Goal: Transaction & Acquisition: Download file/media

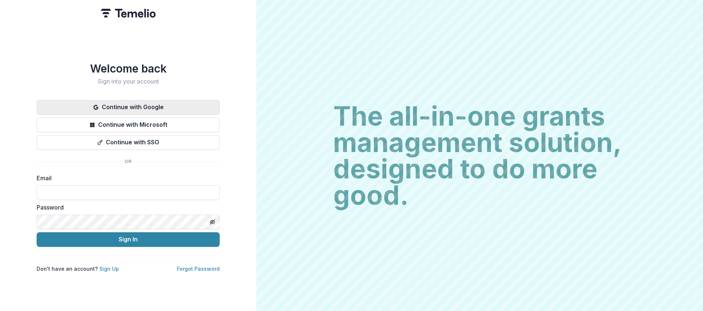
click at [130, 103] on button "Continue with Google" at bounding box center [128, 107] width 183 height 15
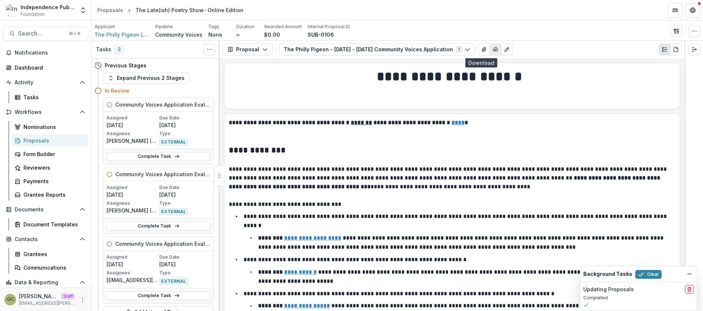
click at [493, 51] on icon "button" at bounding box center [496, 50] width 6 height 6
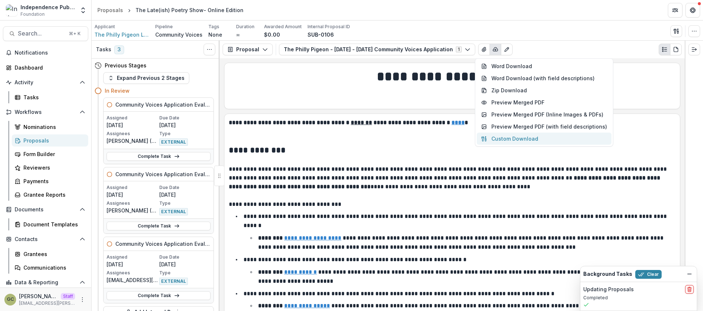
click at [525, 136] on button "Custom Download" at bounding box center [544, 139] width 135 height 12
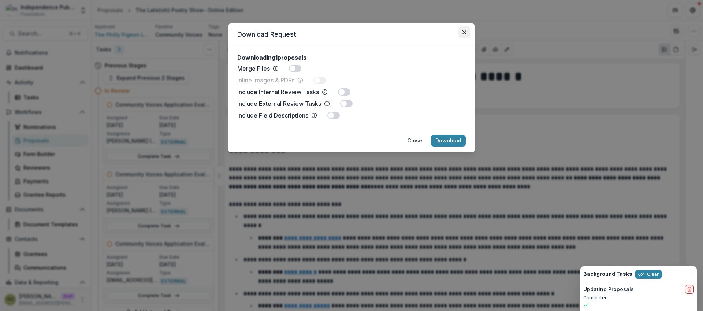
click at [460, 31] on button "Close" at bounding box center [465, 32] width 12 height 12
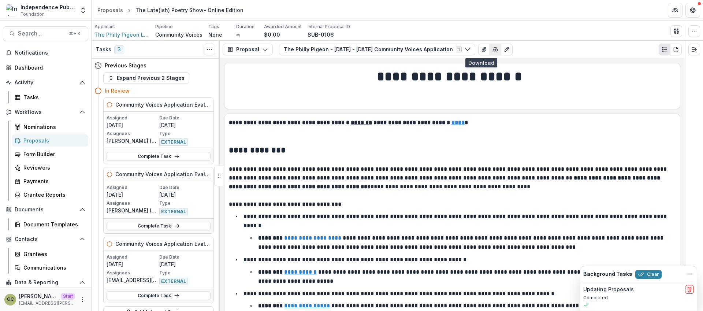
click at [490, 52] on button "button" at bounding box center [496, 50] width 12 height 12
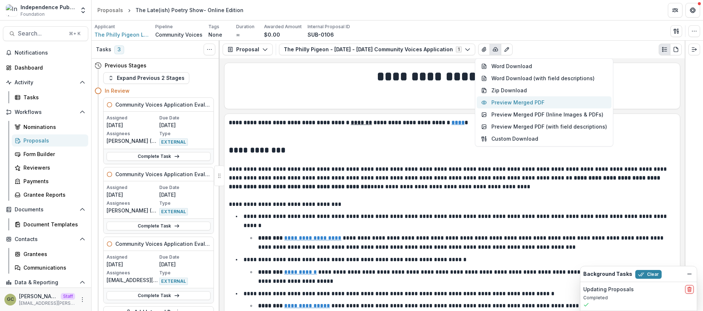
click at [514, 103] on button "Preview Merged PDF" at bounding box center [544, 102] width 135 height 12
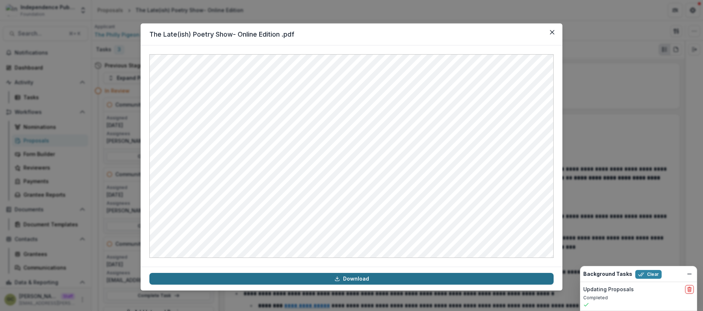
click at [368, 276] on link "Download" at bounding box center [351, 279] width 404 height 12
click at [368, 280] on link "Download" at bounding box center [351, 279] width 404 height 12
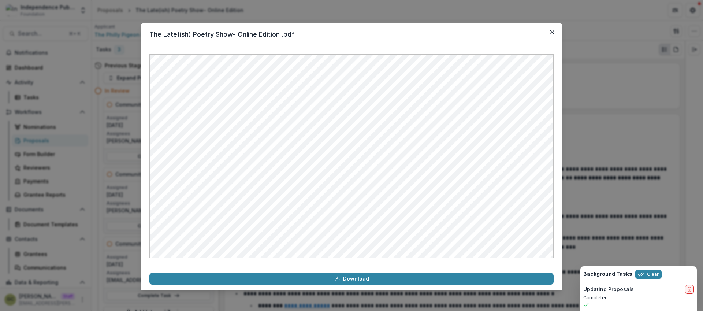
click at [631, 93] on div "The Late(ish) Poetry Show- Online Edition .pdf Download" at bounding box center [351, 155] width 703 height 311
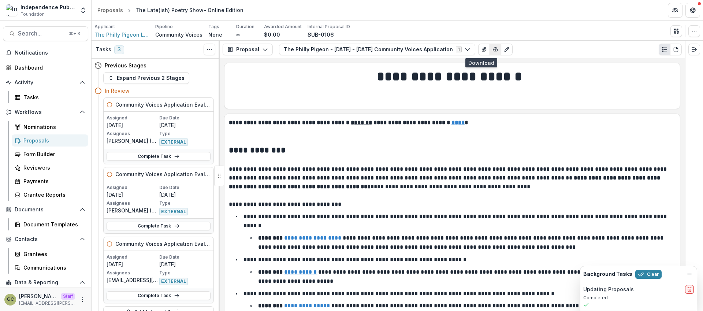
click at [490, 48] on button "button" at bounding box center [496, 50] width 12 height 12
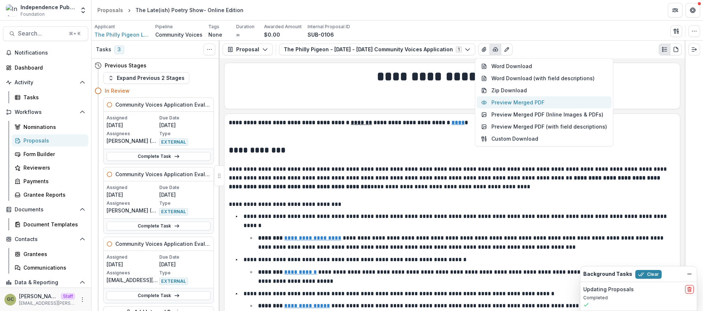
click at [519, 99] on button "Preview Merged PDF" at bounding box center [544, 102] width 135 height 12
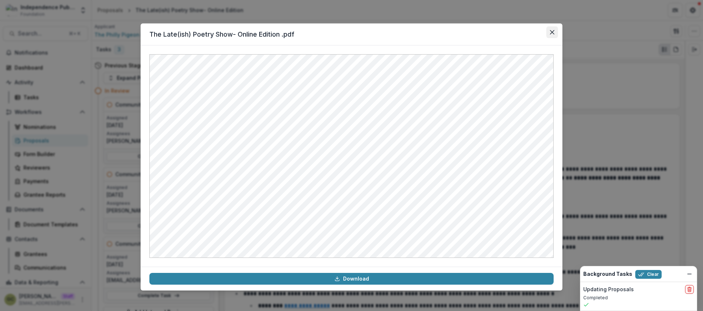
click at [554, 33] on button "Close" at bounding box center [552, 32] width 12 height 12
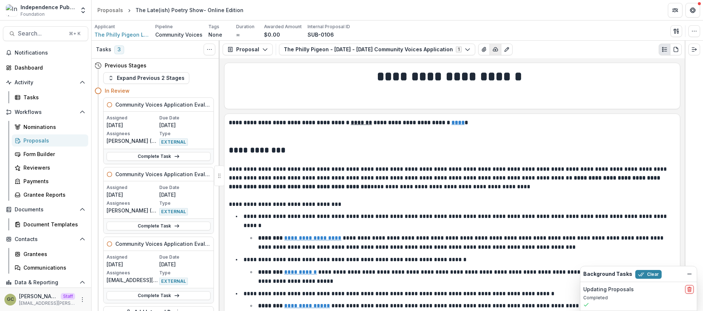
click at [493, 50] on icon "button" at bounding box center [496, 50] width 6 height 6
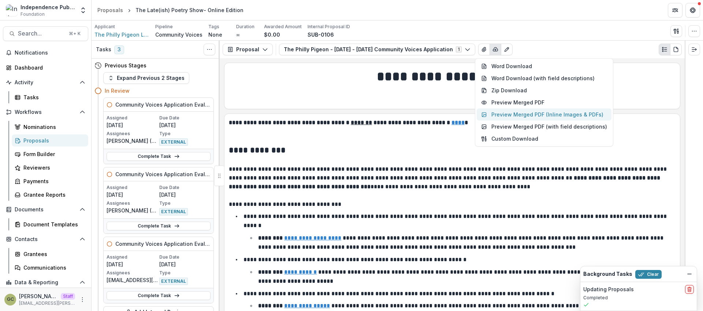
click at [510, 118] on button "Preview Merged PDF (Inline Images & PDFs)" at bounding box center [544, 114] width 135 height 12
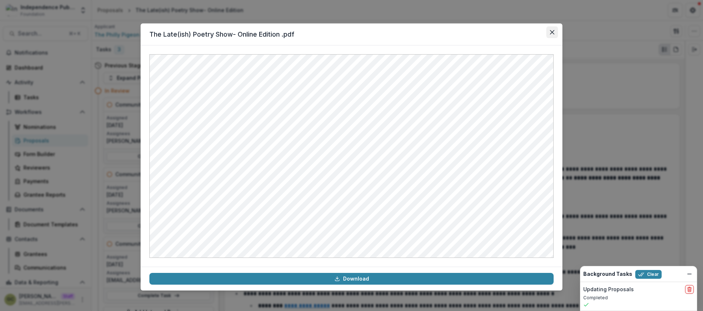
click at [551, 33] on icon "Close" at bounding box center [552, 32] width 4 height 4
